Goal: Information Seeking & Learning: Learn about a topic

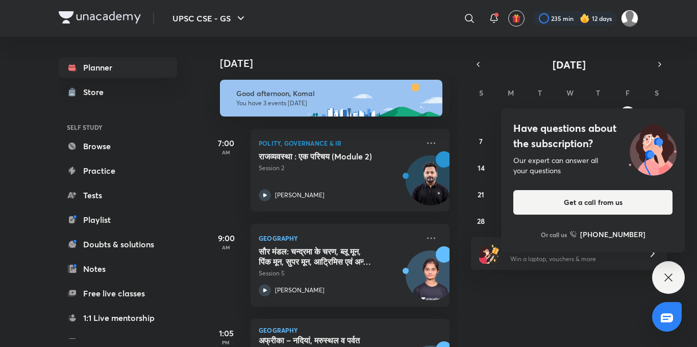
click at [664, 280] on icon at bounding box center [668, 277] width 12 height 12
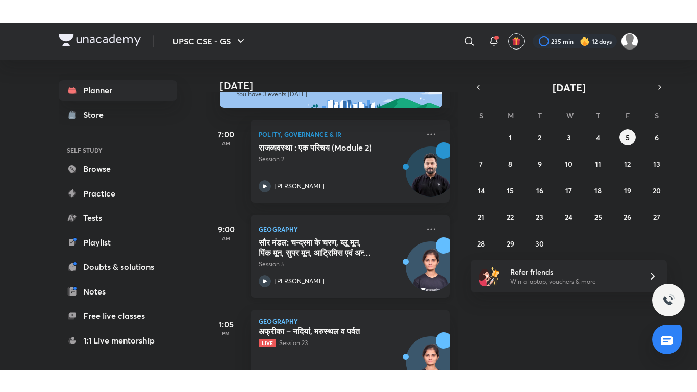
scroll to position [70, 0]
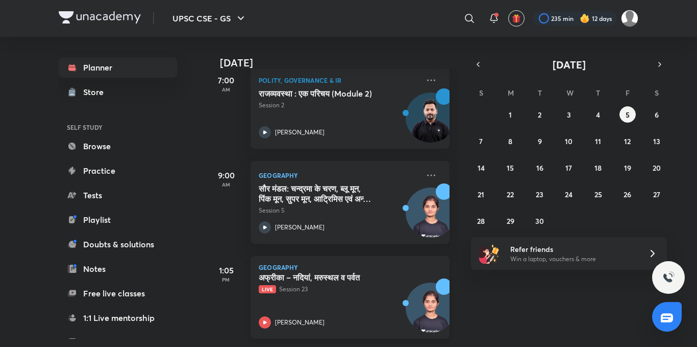
click at [262, 316] on icon at bounding box center [265, 322] width 12 height 12
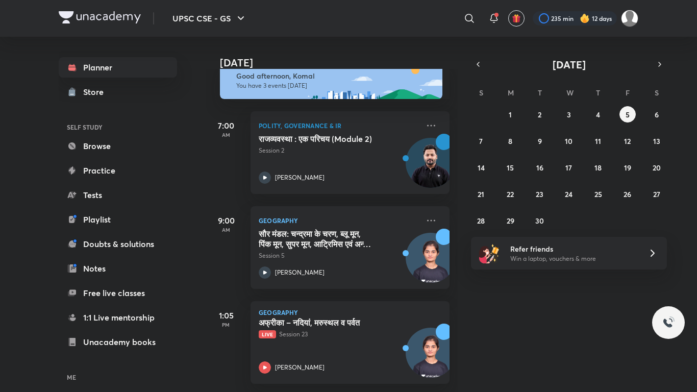
scroll to position [25, 0]
